Goal: Check status: Check status

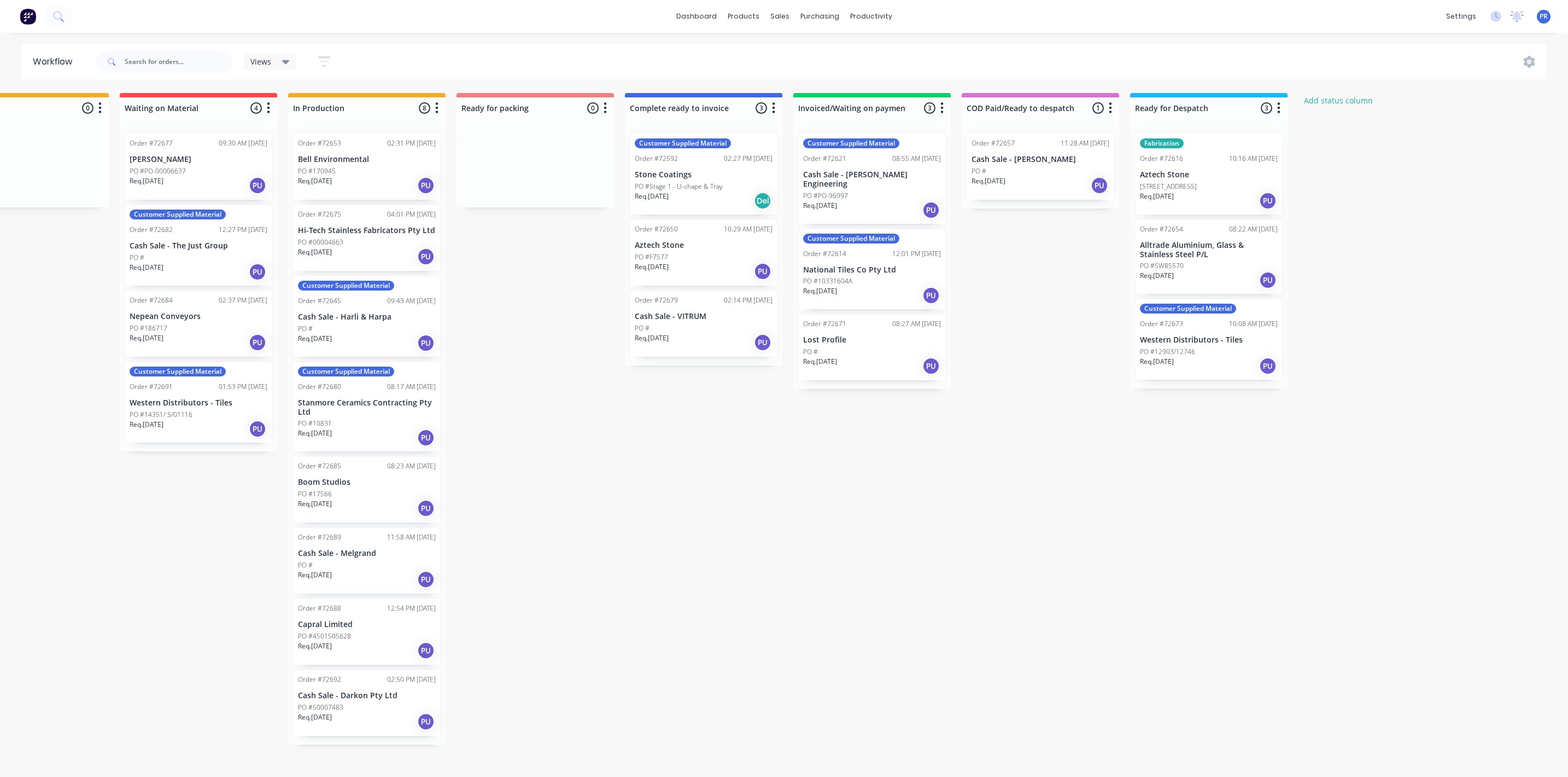
scroll to position [0, 409]
drag, startPoint x: 999, startPoint y: 596, endPoint x: 992, endPoint y: 578, distance: 19.3
click at [999, 596] on div "Submitted 2 Status colour #273444 hex #273444 Save Cancel Summaries Total order…" at bounding box center [574, 419] width 1982 height 652
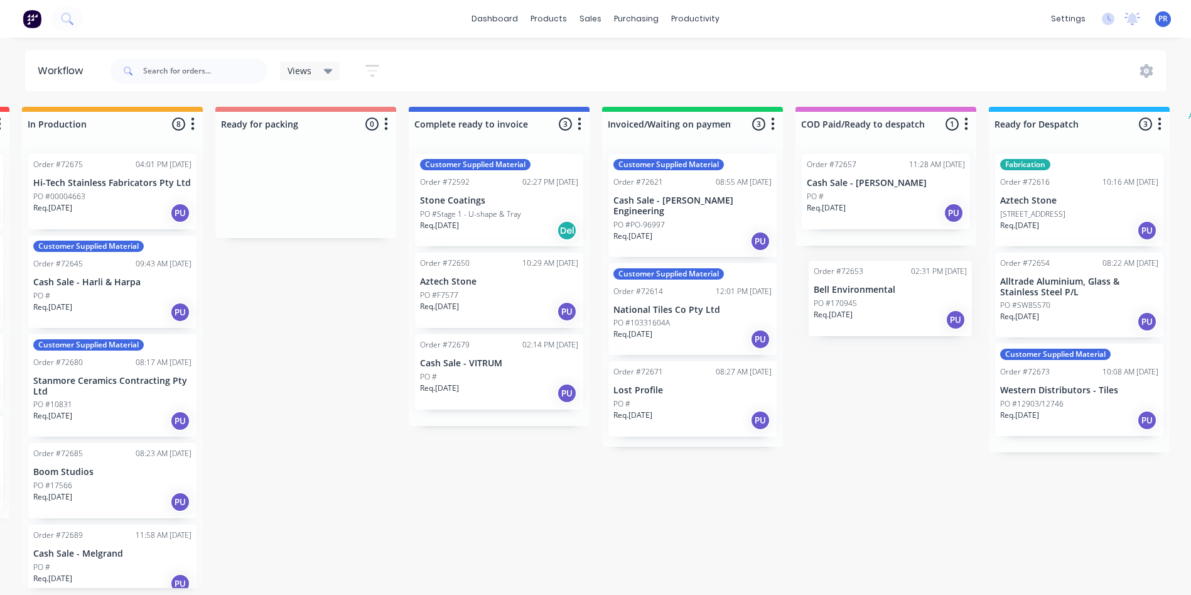
scroll to position [0, 791]
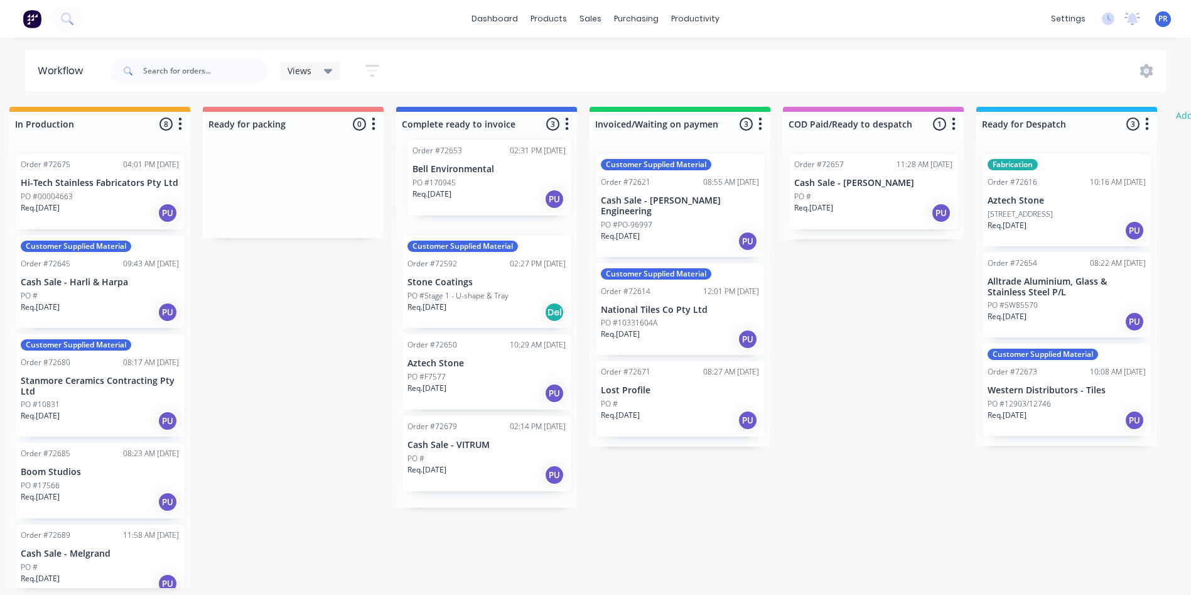
drag, startPoint x: 406, startPoint y: 200, endPoint x: 489, endPoint y: 191, distance: 82.7
click at [489, 191] on div "Submitted 2 Status colour #273444 hex #273444 Save Cancel Summaries Total order…" at bounding box center [337, 347] width 2277 height 481
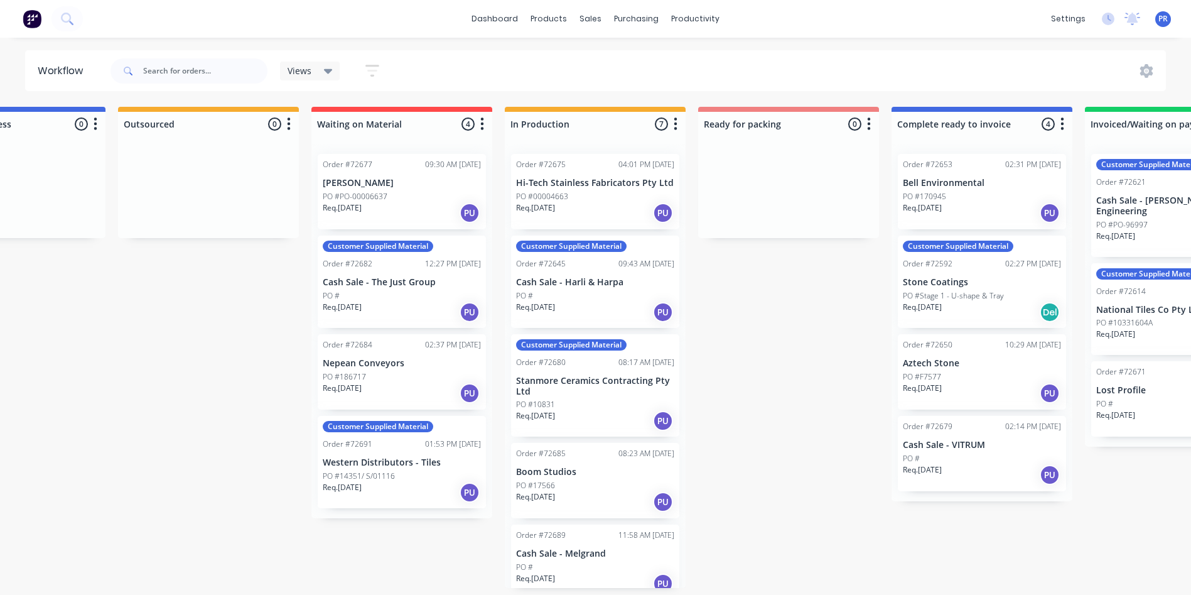
scroll to position [0, 1]
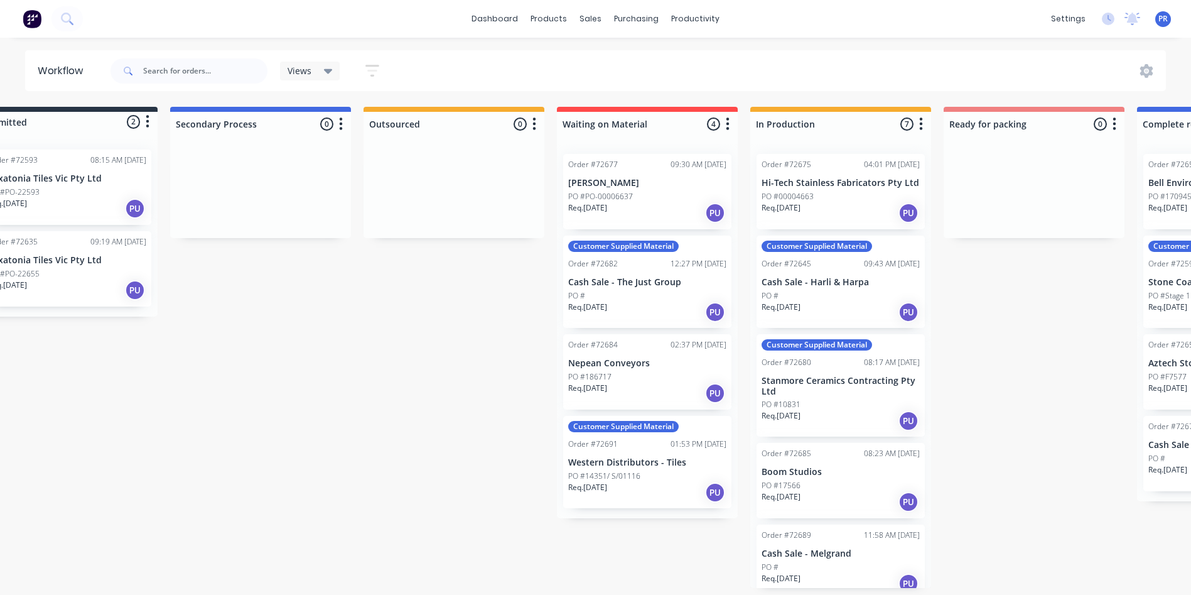
drag, startPoint x: 305, startPoint y: 356, endPoint x: 168, endPoint y: 355, distance: 136.3
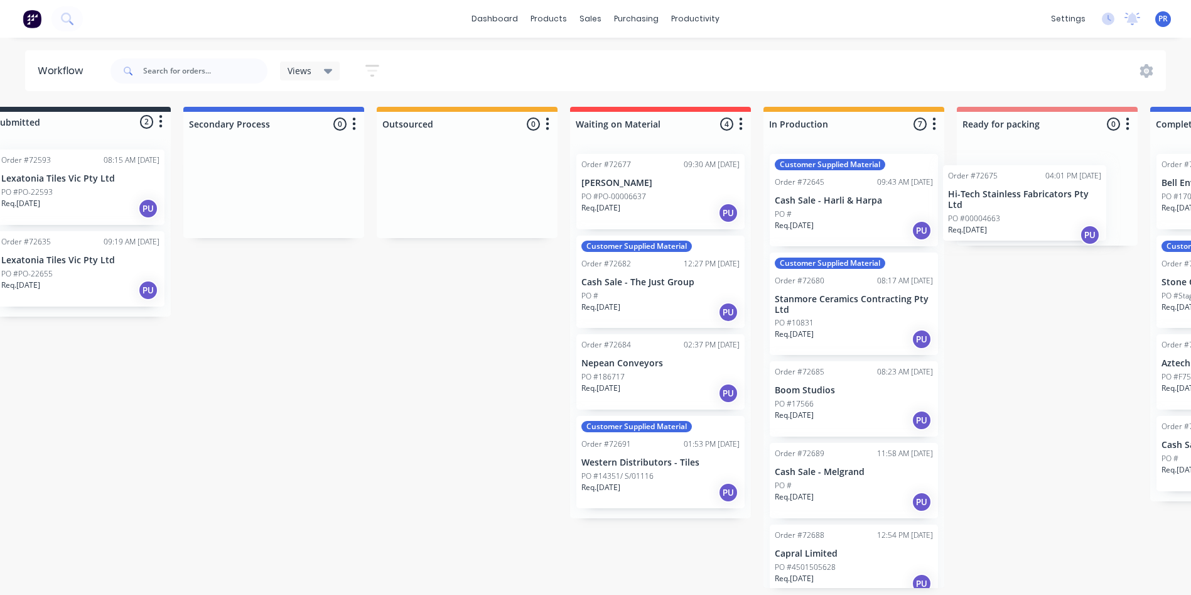
scroll to position [0, 53]
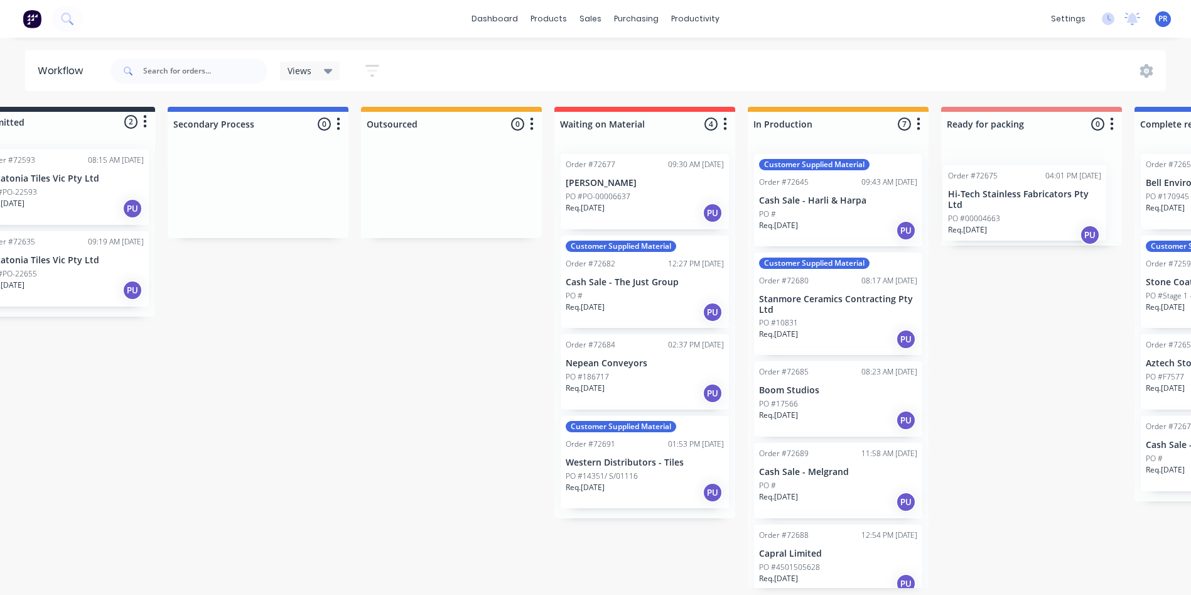
drag, startPoint x: 894, startPoint y: 186, endPoint x: 1037, endPoint y: 194, distance: 142.8
click at [1037, 194] on div "Submitted 2 Status colour #273444 hex #273444 Save Cancel Summaries Total order…" at bounding box center [1076, 347] width 2277 height 481
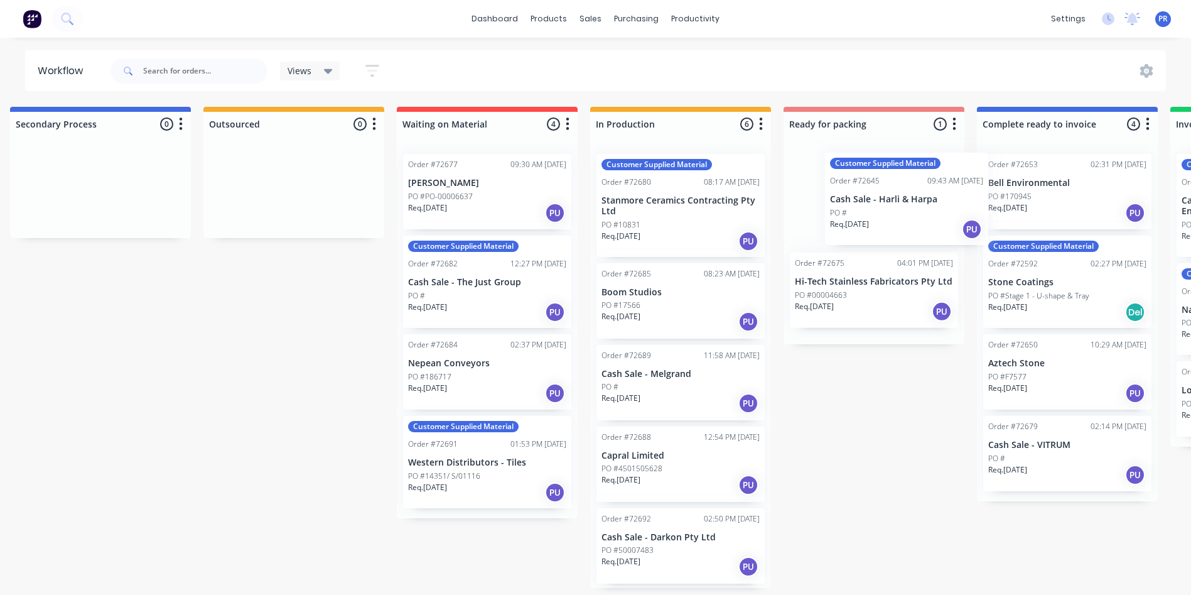
scroll to position [3, 212]
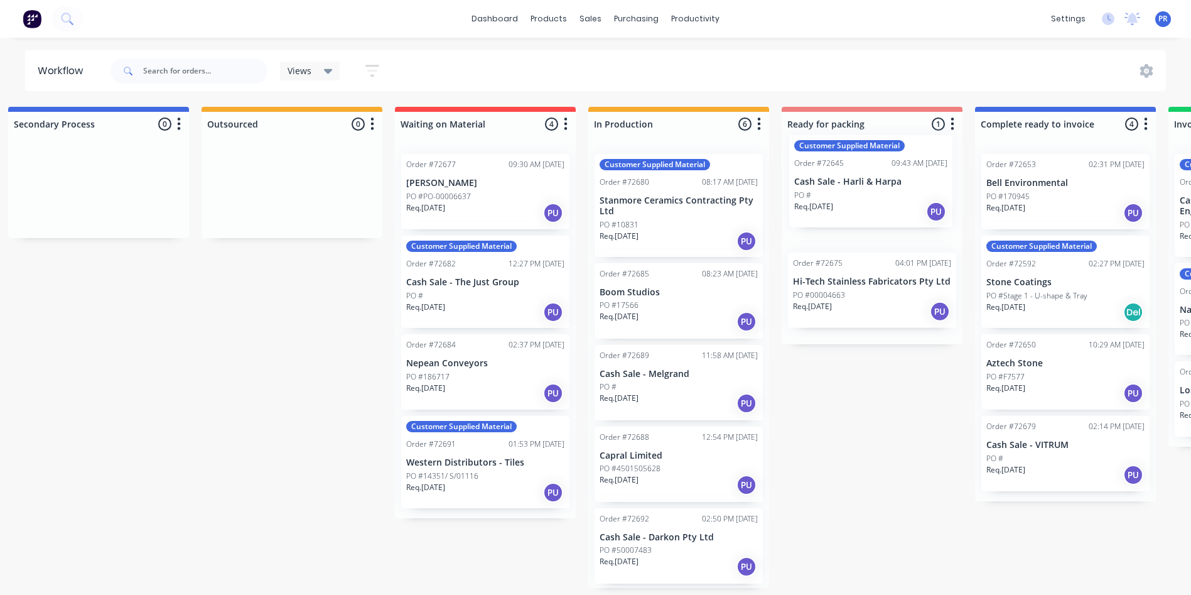
drag, startPoint x: 842, startPoint y: 204, endPoint x: 885, endPoint y: 189, distance: 45.3
click at [885, 189] on div "Submitted 2 Status colour #273444 hex #273444 Save Cancel Summaries Total order…" at bounding box center [916, 347] width 2277 height 481
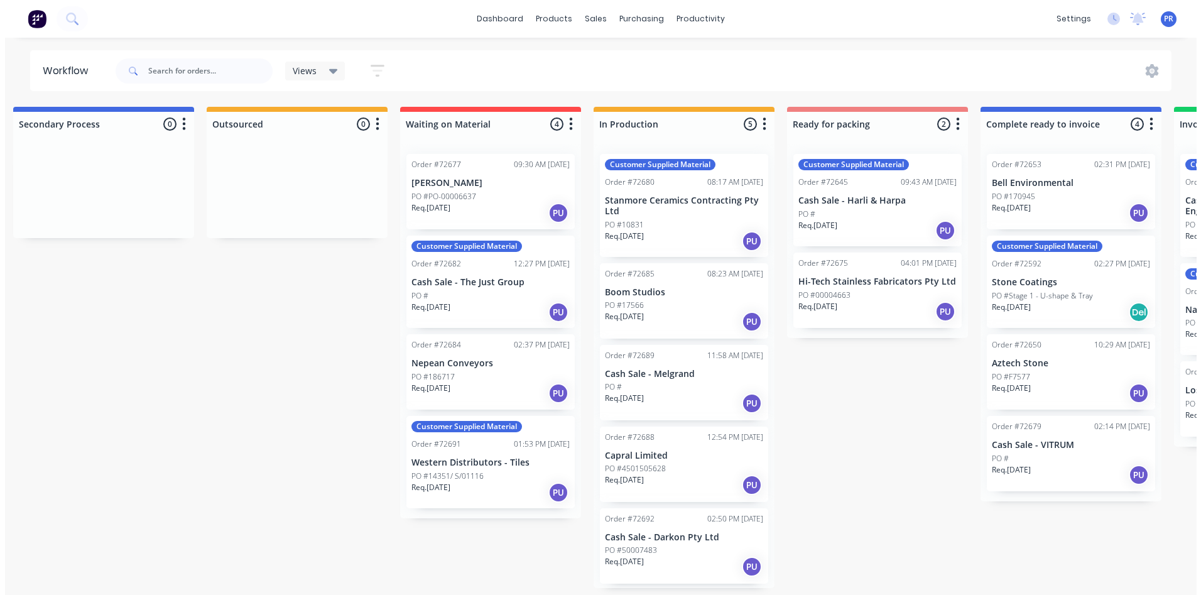
scroll to position [0, 212]
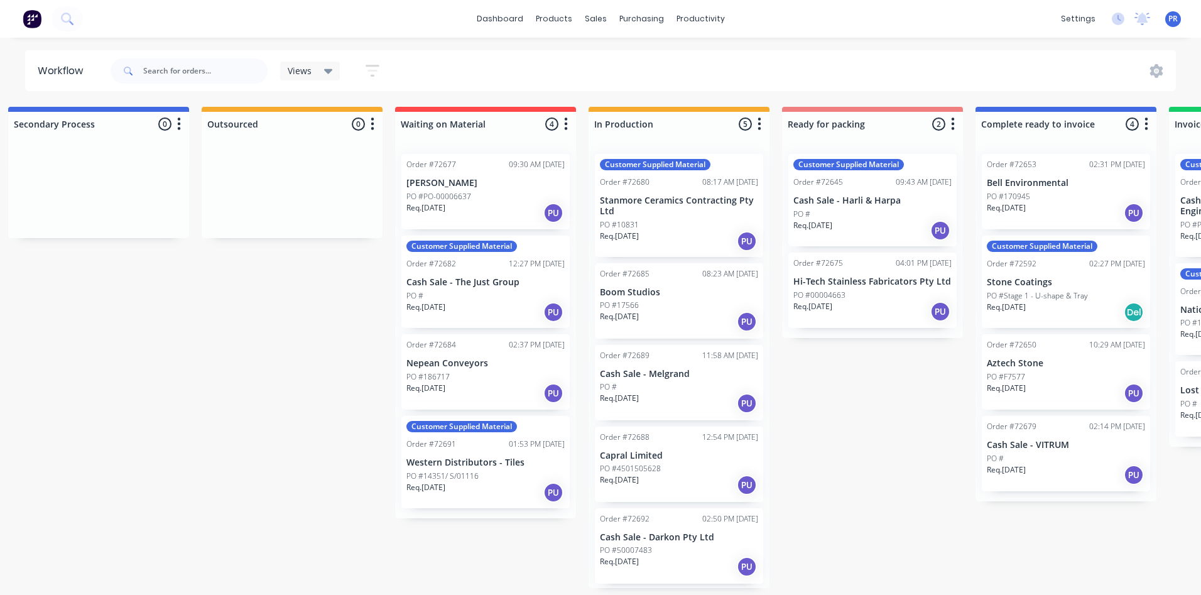
click at [666, 466] on div "PO #4501505628" at bounding box center [679, 468] width 158 height 11
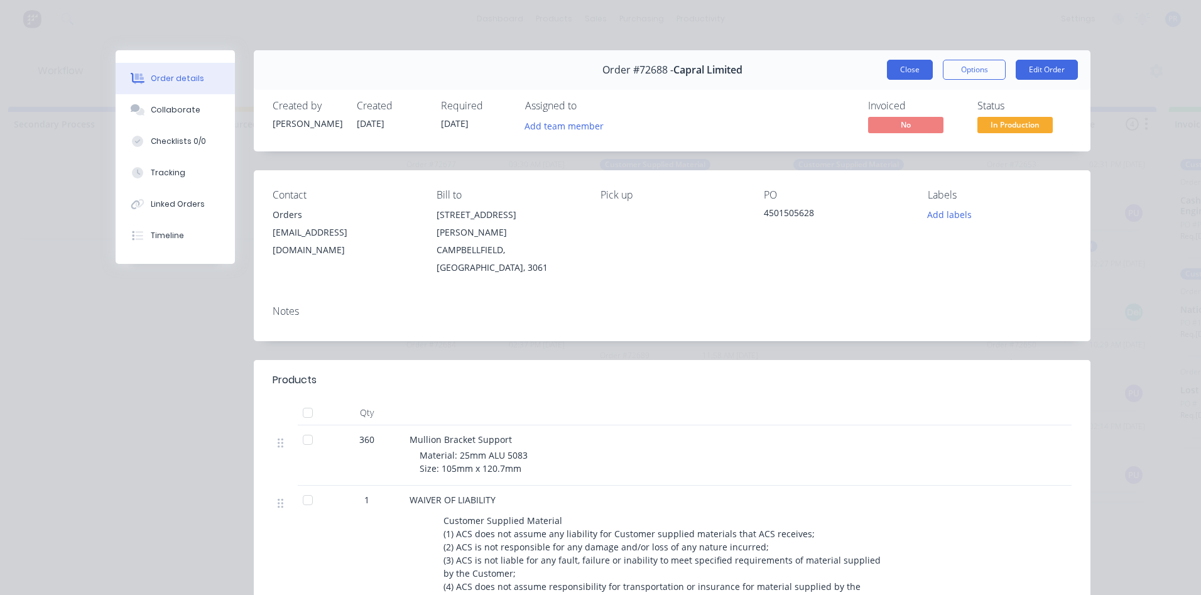
click at [906, 67] on button "Close" at bounding box center [910, 70] width 46 height 20
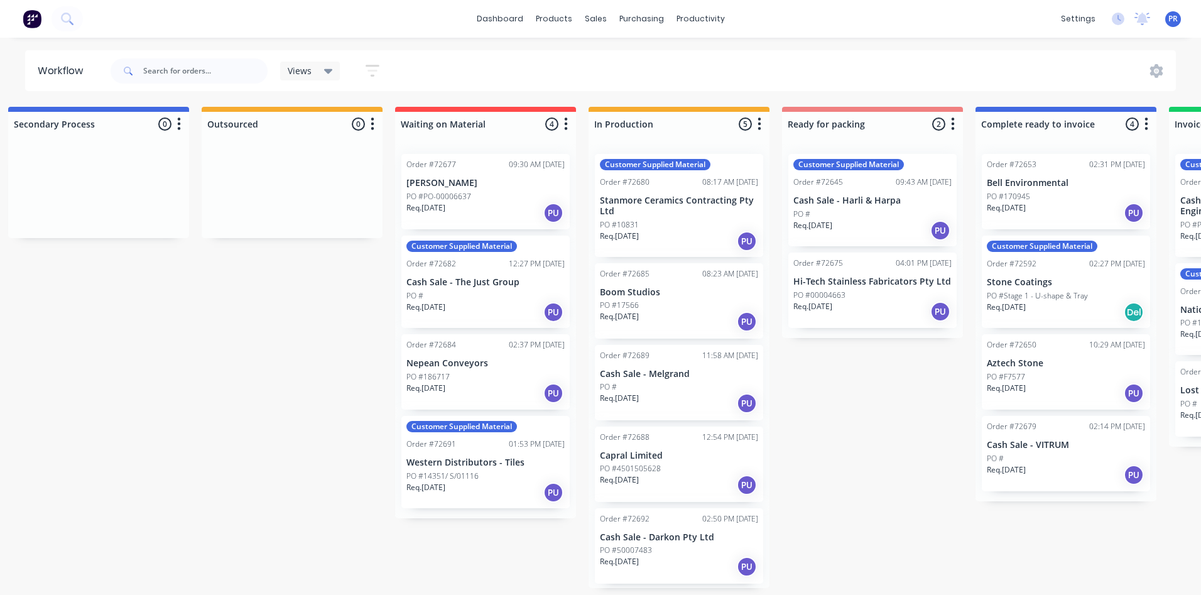
click at [680, 539] on p "Cash Sale - Darkon Pty Ltd" at bounding box center [679, 537] width 158 height 11
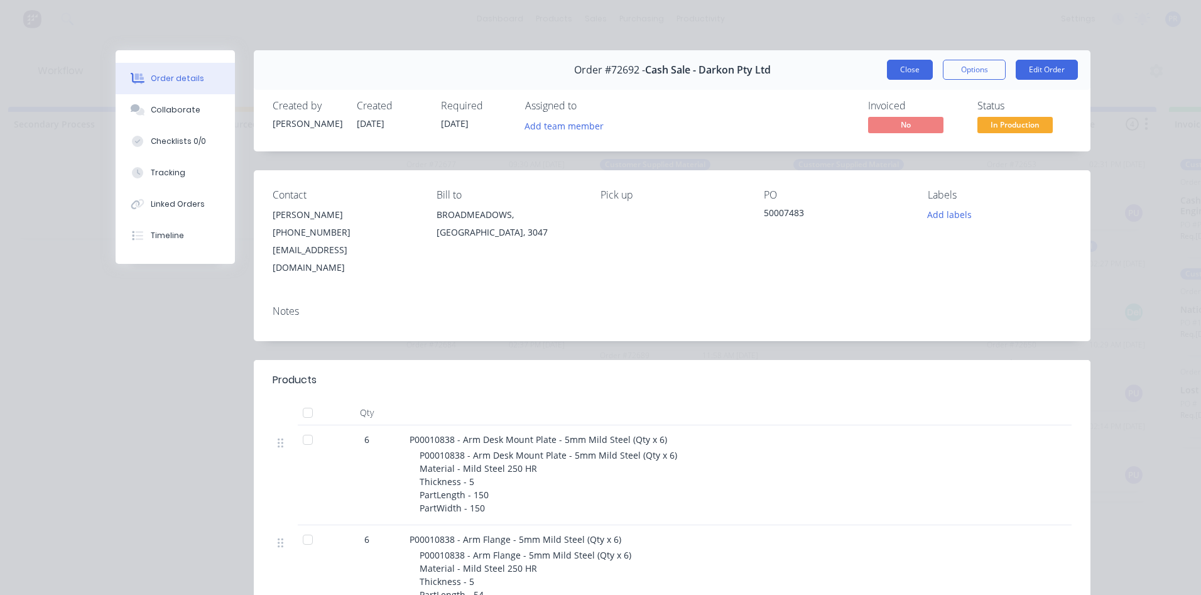
click at [897, 70] on button "Close" at bounding box center [910, 70] width 46 height 20
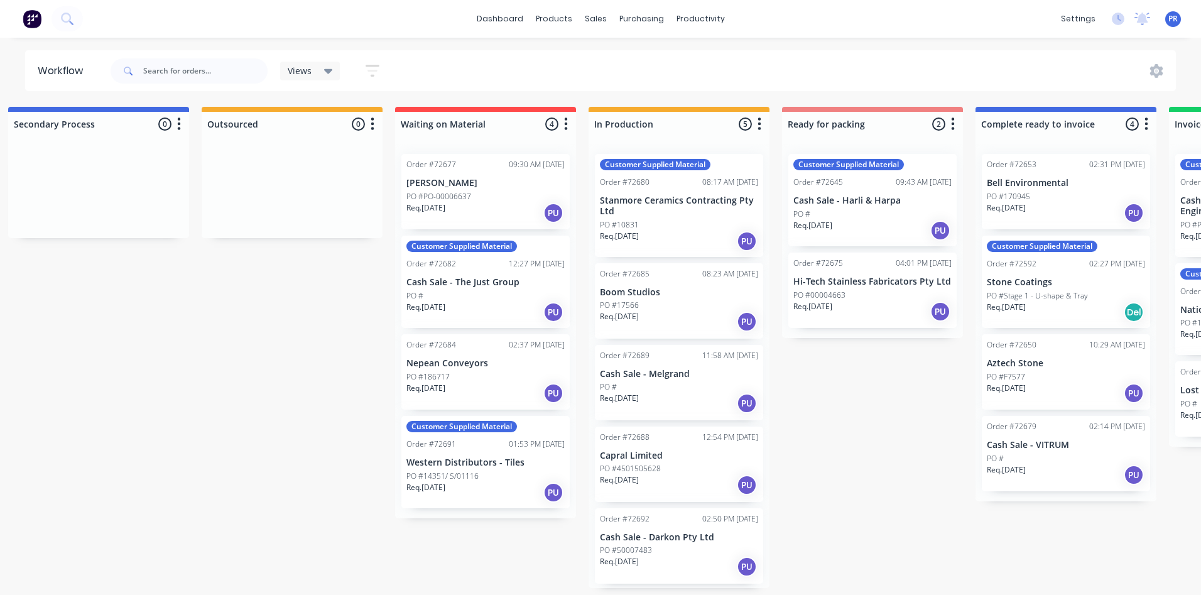
click at [337, 318] on div "Submitted 2 Status colour #273444 hex #273444 Save Cancel Summaries Total order…" at bounding box center [916, 347] width 2277 height 481
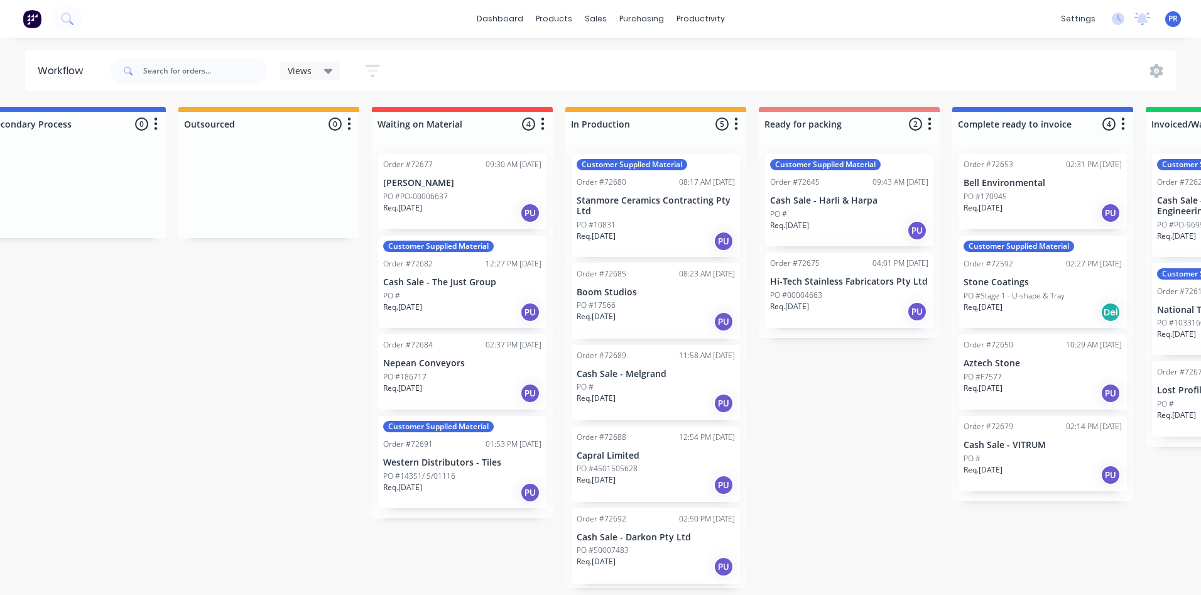
drag, startPoint x: 859, startPoint y: 403, endPoint x: 887, endPoint y: 401, distance: 28.9
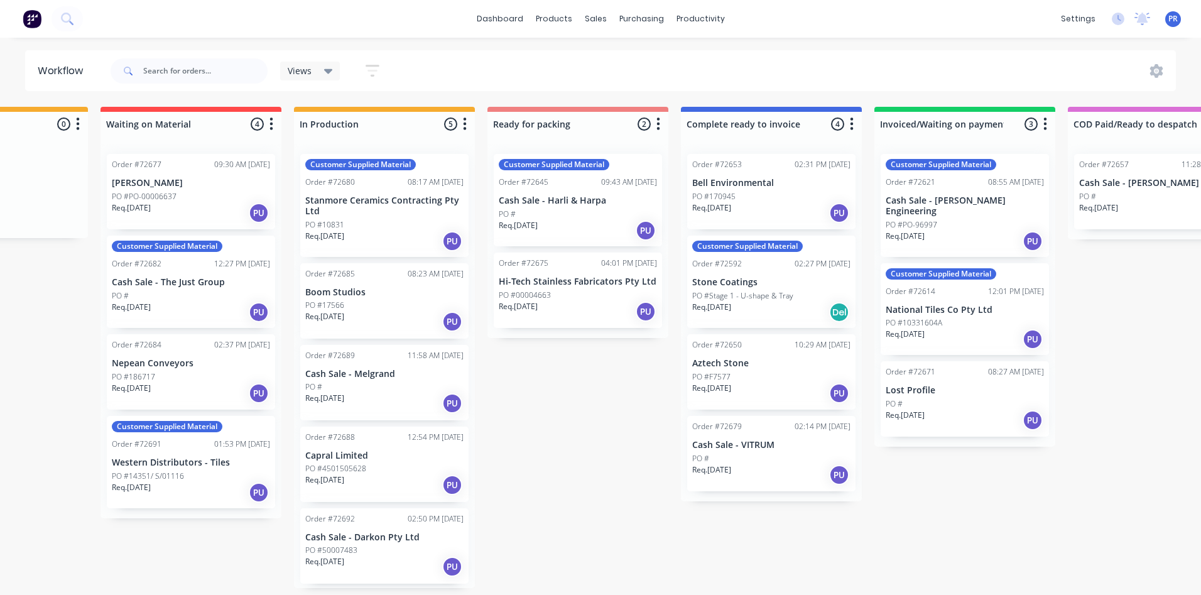
scroll to position [0, 534]
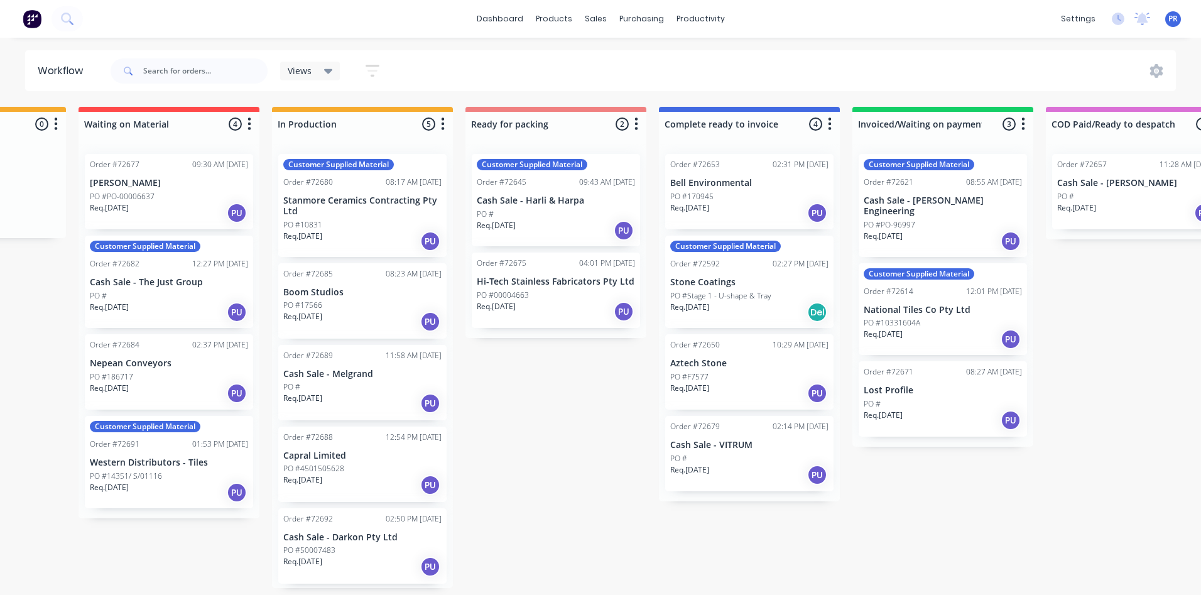
drag, startPoint x: 833, startPoint y: 396, endPoint x: 886, endPoint y: 416, distance: 55.6
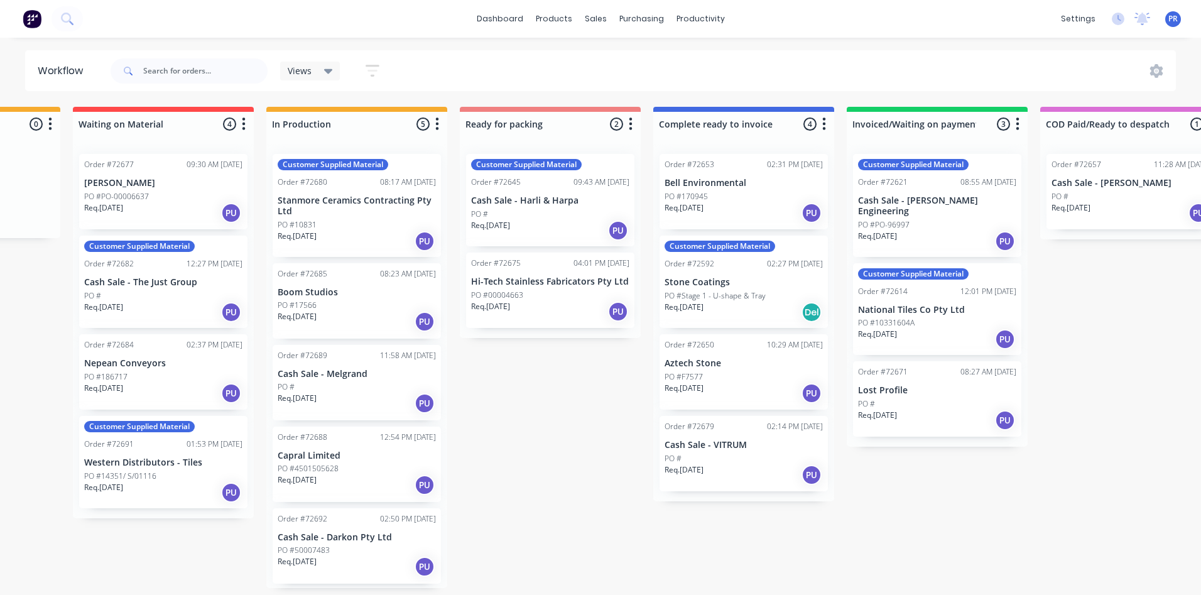
click at [571, 433] on div "Submitted 2 Status colour #273444 hex #273444 Save Cancel Summaries Total order…" at bounding box center [594, 347] width 2277 height 481
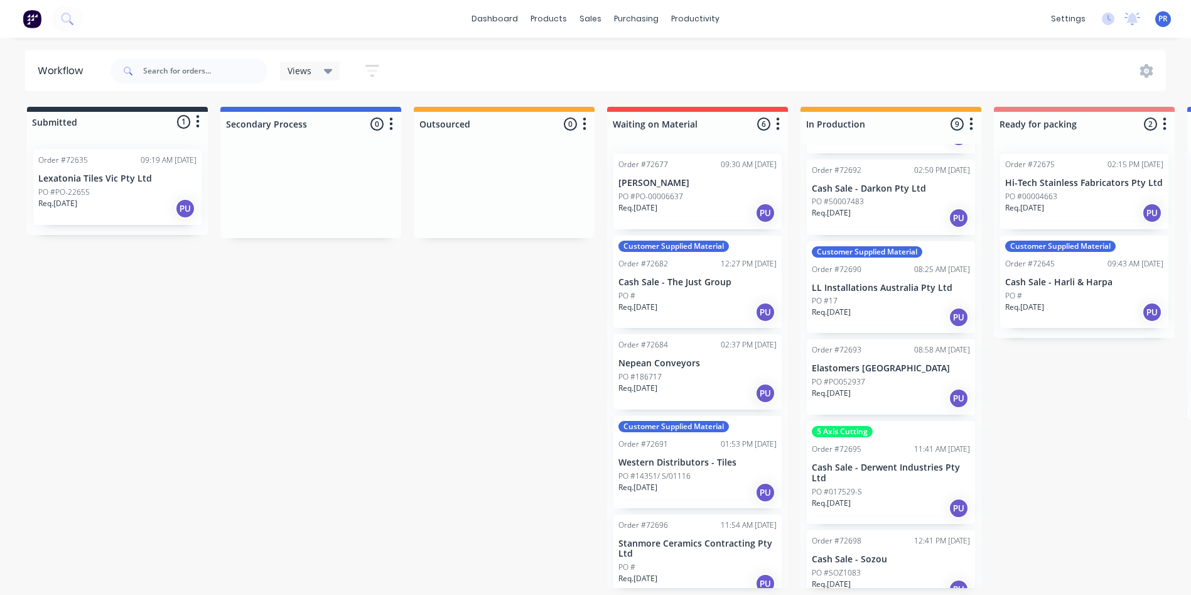
scroll to position [367, 0]
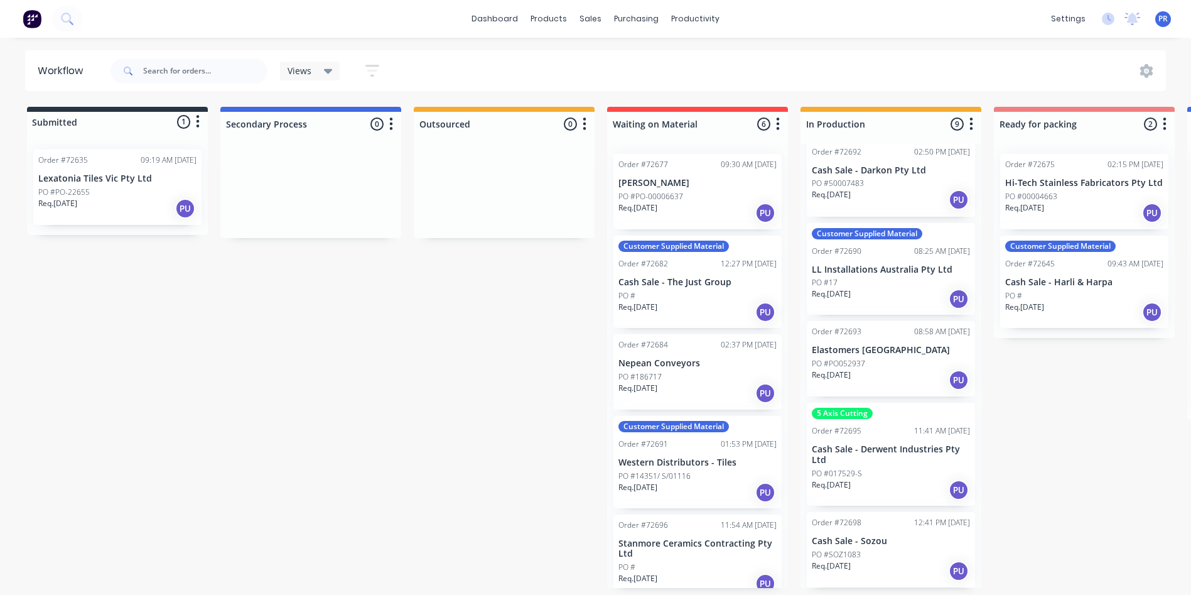
click at [1084, 428] on div "Submitted 1 Status colour #273444 hex #273444 Save Cancel Summaries Total order…" at bounding box center [1129, 347] width 2277 height 481
click at [884, 545] on div "Order #72698 12:41 PM [DATE] Cash Sale - Sozou PO #SOZ1083 Req. [DATE] PU" at bounding box center [891, 549] width 168 height 75
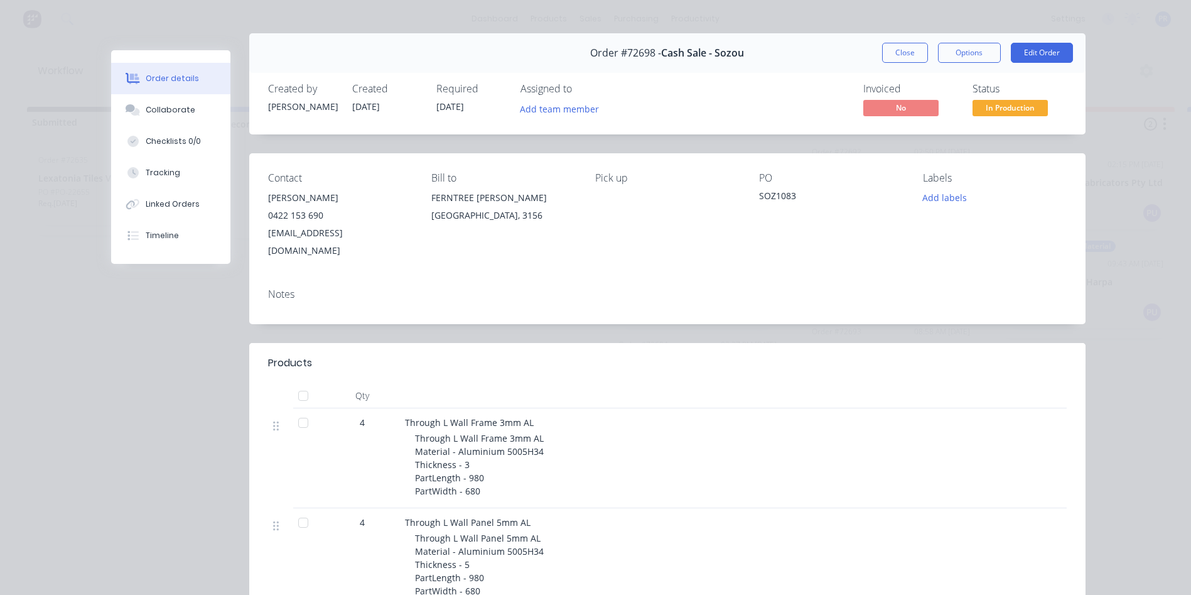
scroll to position [0, 0]
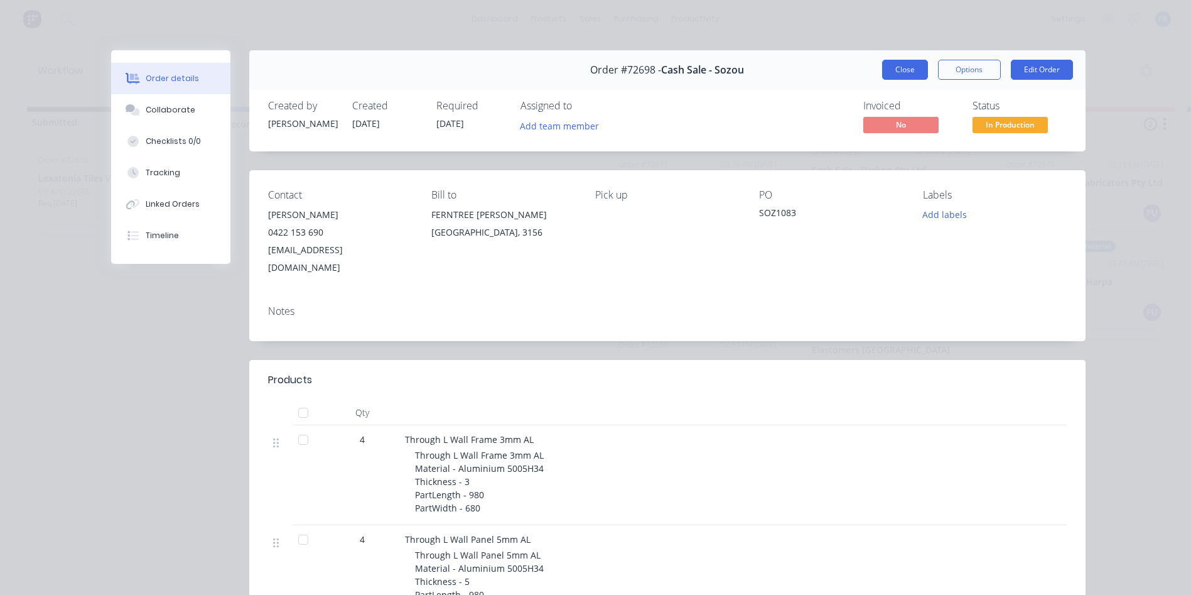
click at [914, 77] on button "Close" at bounding box center [905, 70] width 46 height 20
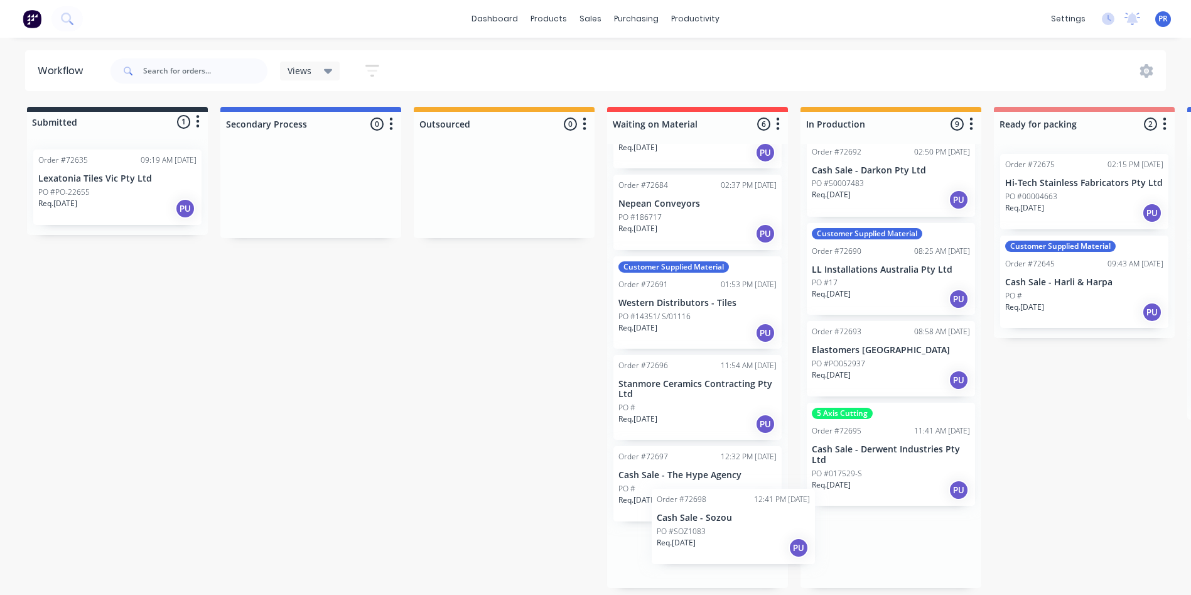
scroll to position [175, 0]
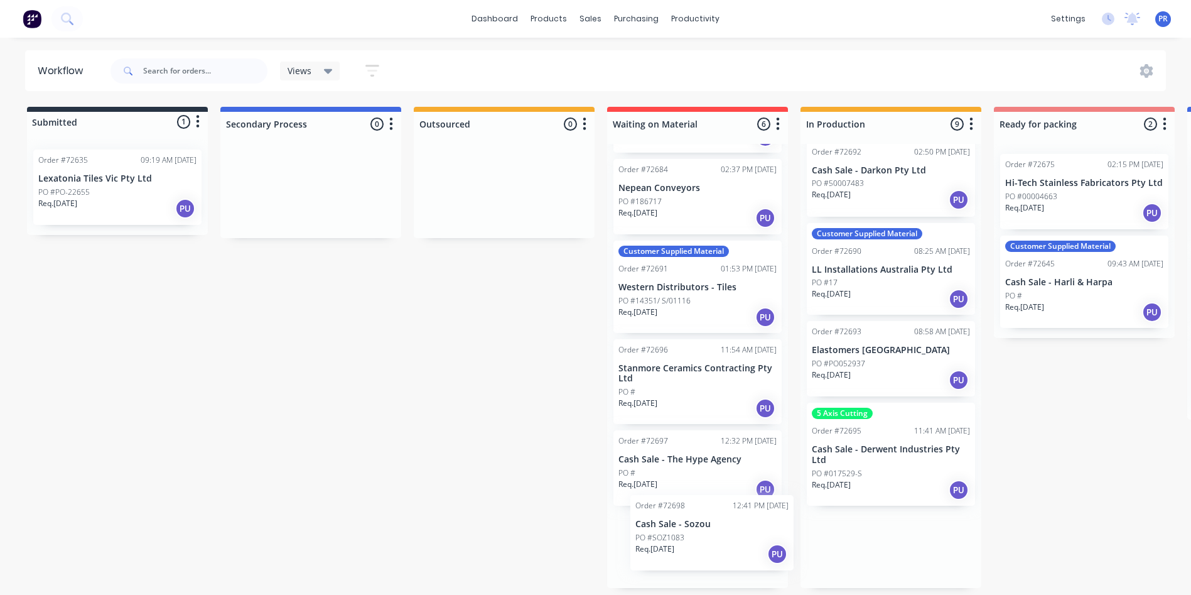
drag, startPoint x: 875, startPoint y: 533, endPoint x: 690, endPoint y: 515, distance: 186.2
click at [690, 515] on div "Submitted 1 Status colour #273444 hex #273444 Save Cancel Summaries Total order…" at bounding box center [1129, 347] width 2277 height 481
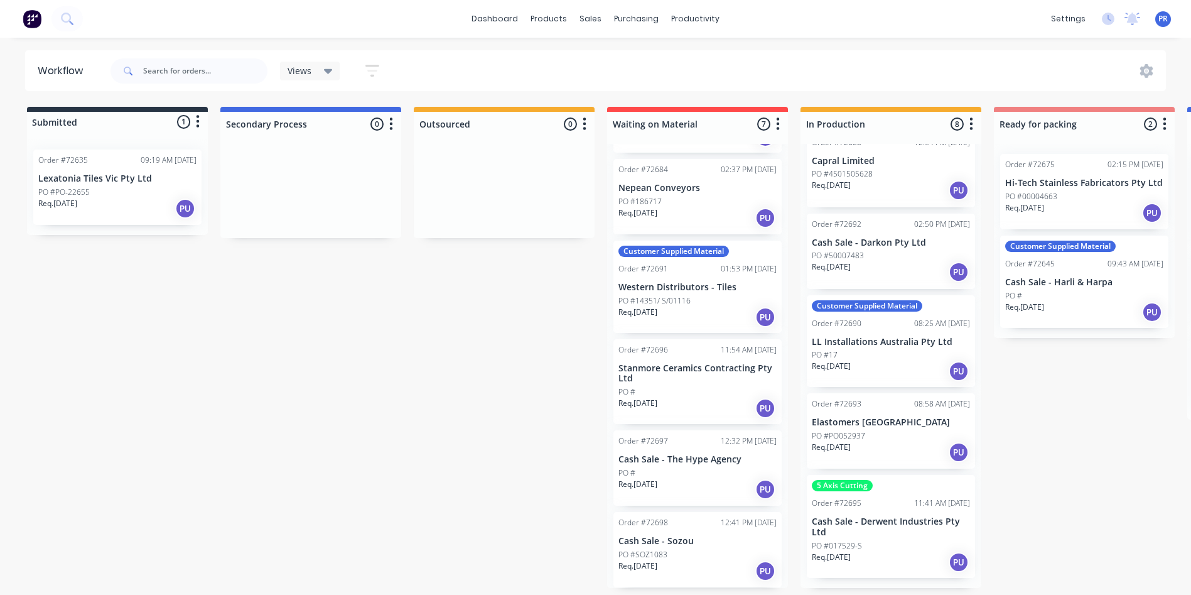
scroll to position [285, 0]
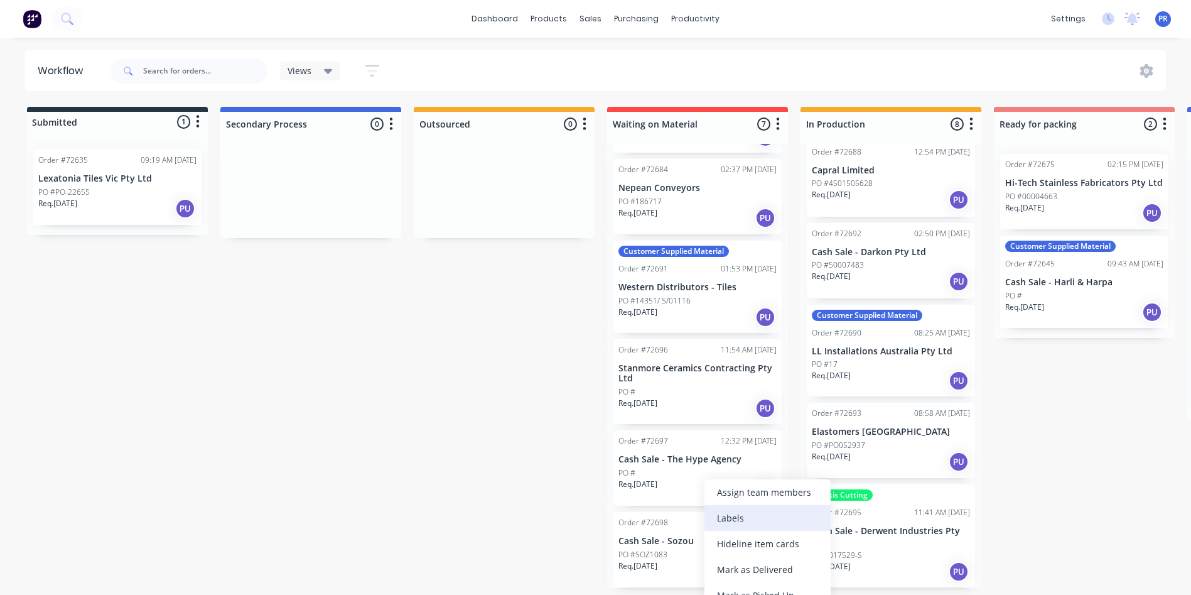
click at [750, 519] on div "Labels" at bounding box center [768, 518] width 126 height 26
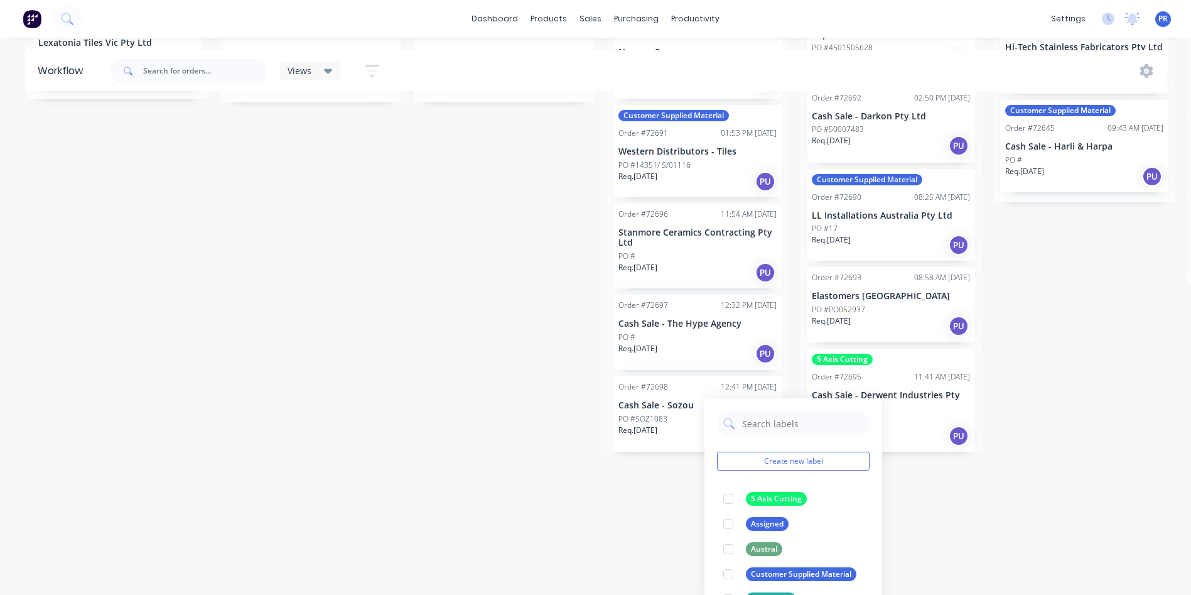
scroll to position [140, 0]
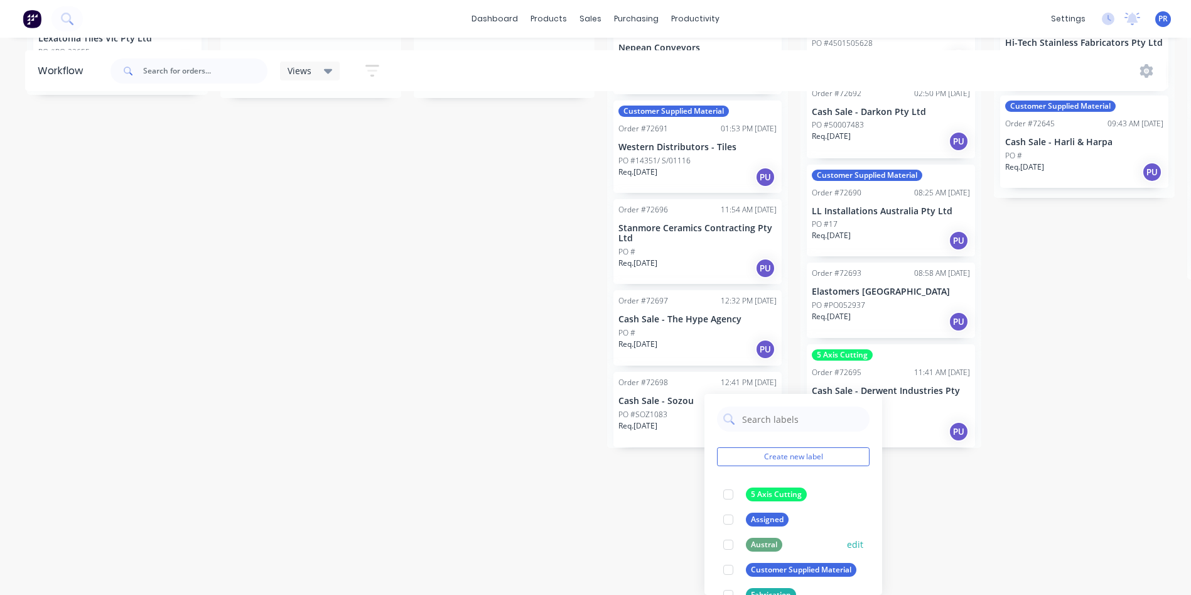
click at [732, 546] on div at bounding box center [728, 544] width 25 height 25
click at [538, 379] on html "dashboard products sales purchasing productivity dashboard products Product Cat…" at bounding box center [595, 119] width 1191 height 519
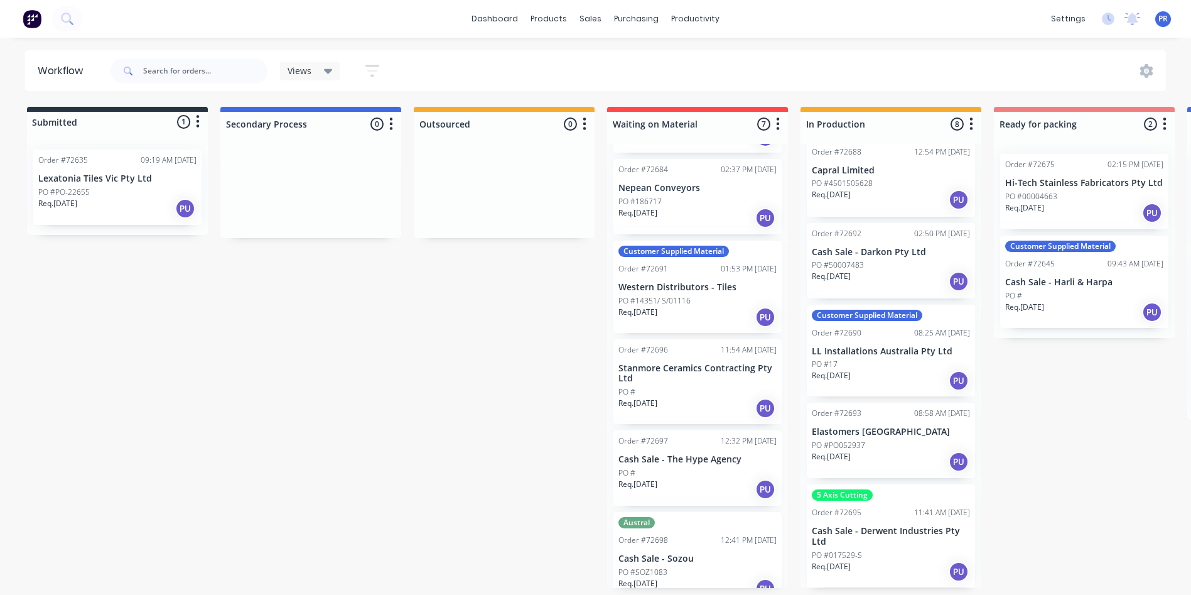
click at [565, 376] on div "Submitted 1 Status colour #273444 hex #273444 Save Cancel Summaries Total order…" at bounding box center [1129, 347] width 2277 height 481
click at [1092, 441] on div "Submitted 1 Status colour #273444 hex #273444 Save Cancel Summaries Total order…" at bounding box center [1129, 347] width 2277 height 481
